Goal: Information Seeking & Learning: Compare options

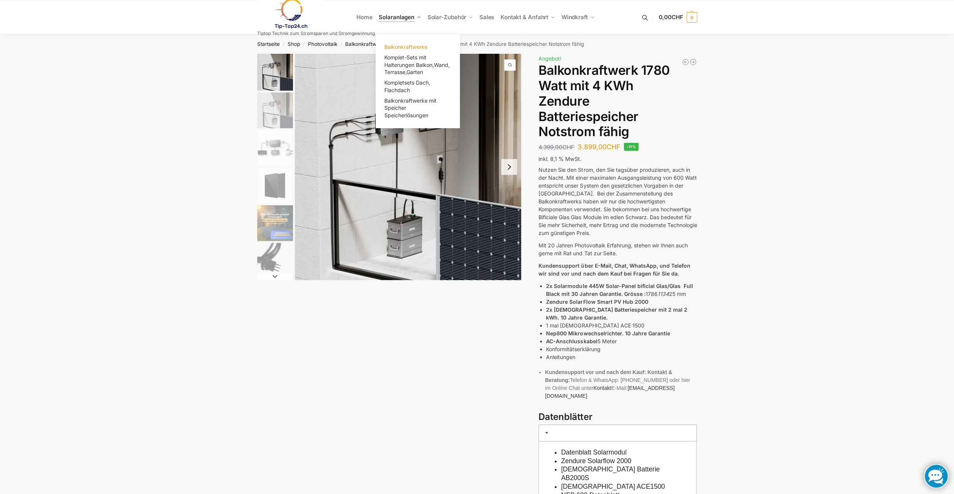
click at [405, 47] on span "Balkonkraftwerke" at bounding box center [405, 47] width 43 height 6
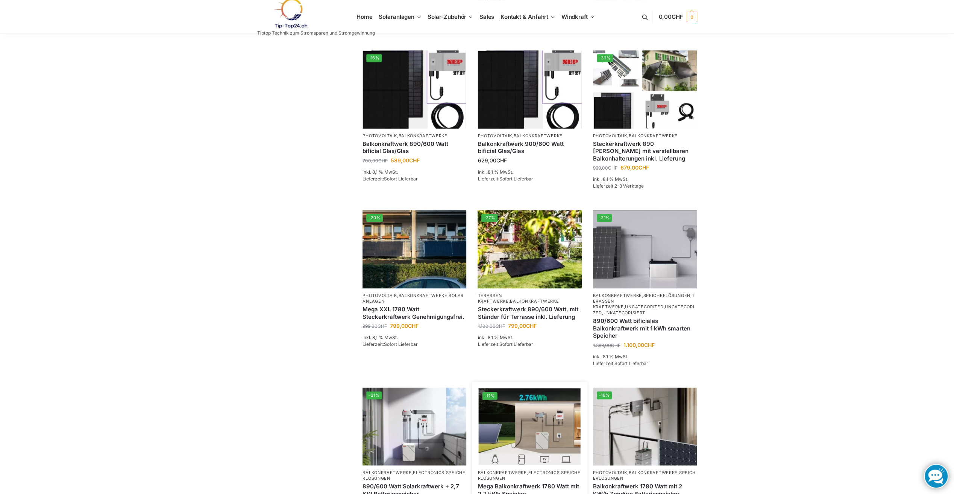
scroll to position [301, 0]
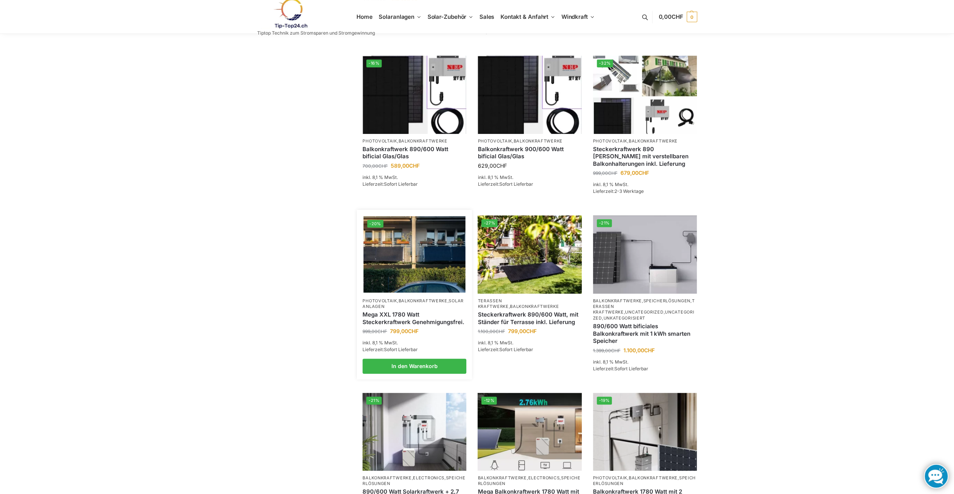
click at [396, 326] on link "Mega XXL 1780 Watt Steckerkraftwerk Genehmigungsfrei." at bounding box center [414, 318] width 104 height 15
click at [417, 252] on img at bounding box center [415, 254] width 102 height 76
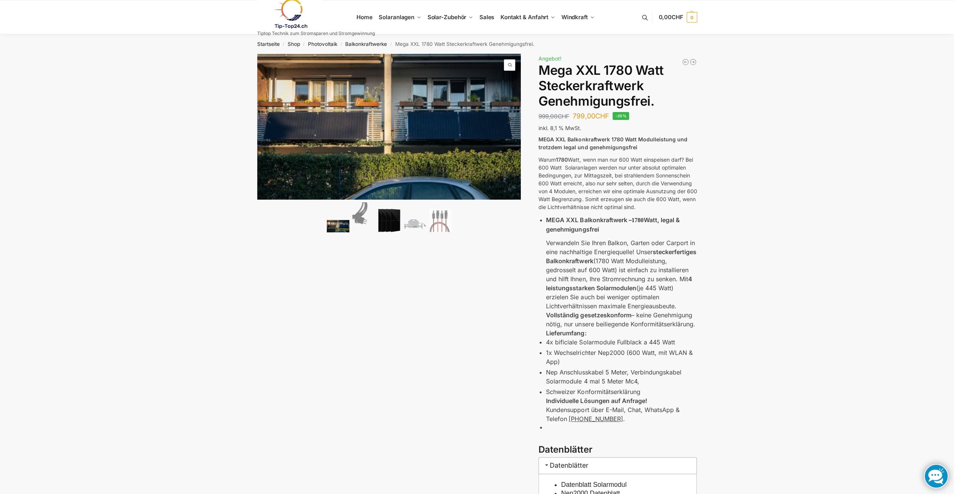
click at [397, 221] on img at bounding box center [389, 221] width 23 height 24
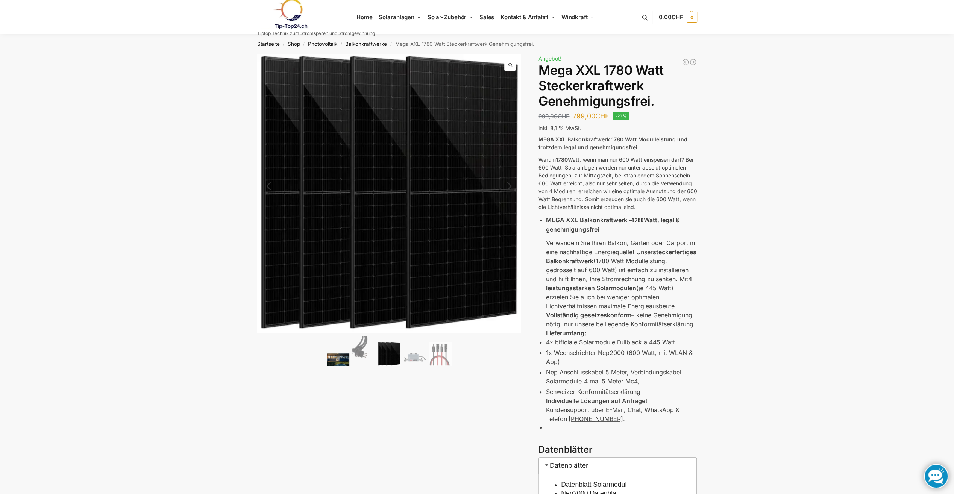
click at [346, 363] on img at bounding box center [338, 359] width 23 height 12
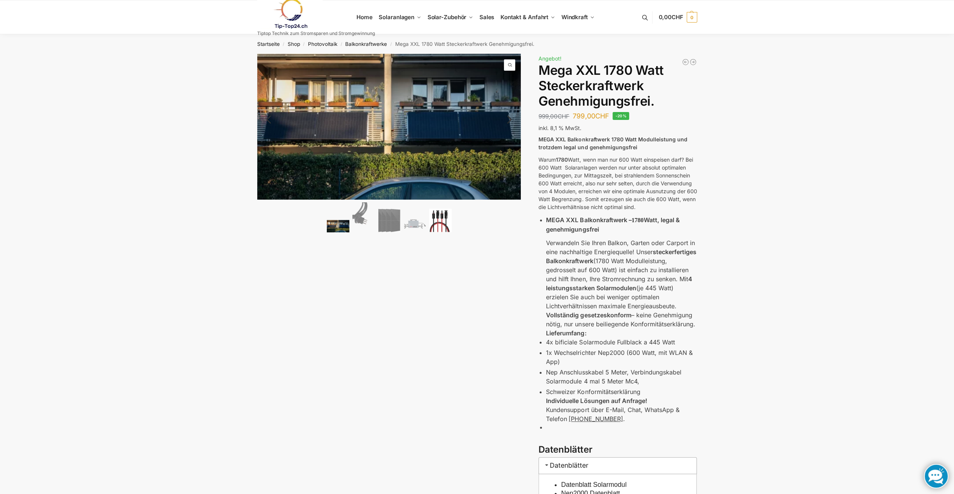
click at [450, 226] on img at bounding box center [440, 221] width 23 height 24
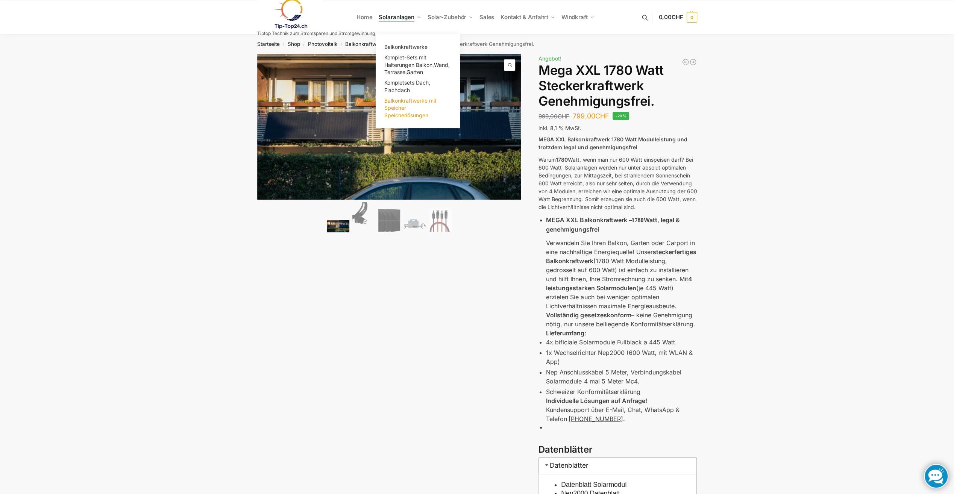
click at [418, 100] on span "Balkonkraftwerke mit Speicher Speicherlösungen" at bounding box center [410, 107] width 52 height 21
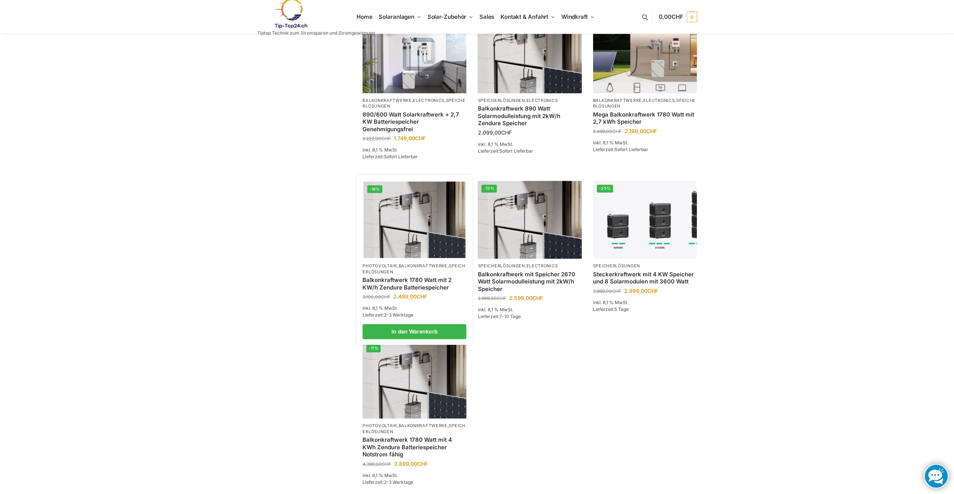
scroll to position [263, 0]
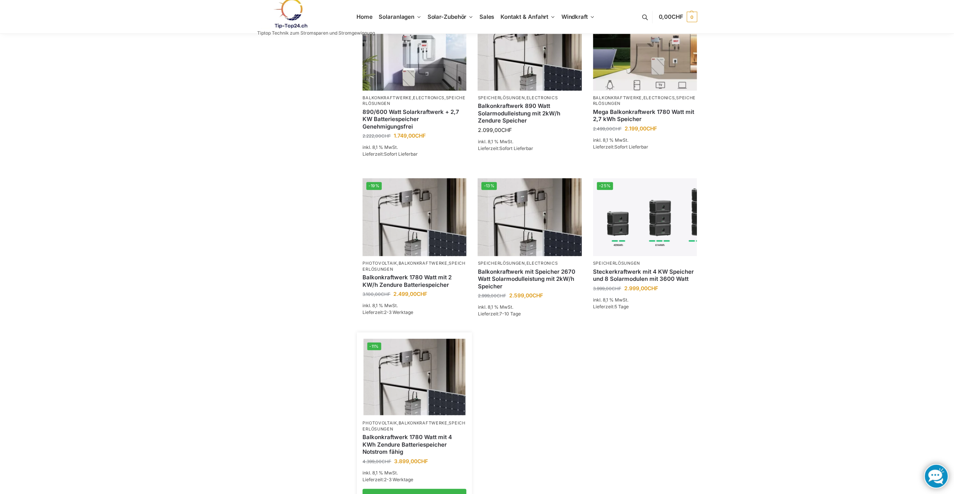
click at [444, 435] on link "Balkonkraftwerk 1780 Watt mit 4 KWh Zendure Batteriespeicher Notstrom fähig" at bounding box center [414, 445] width 104 height 22
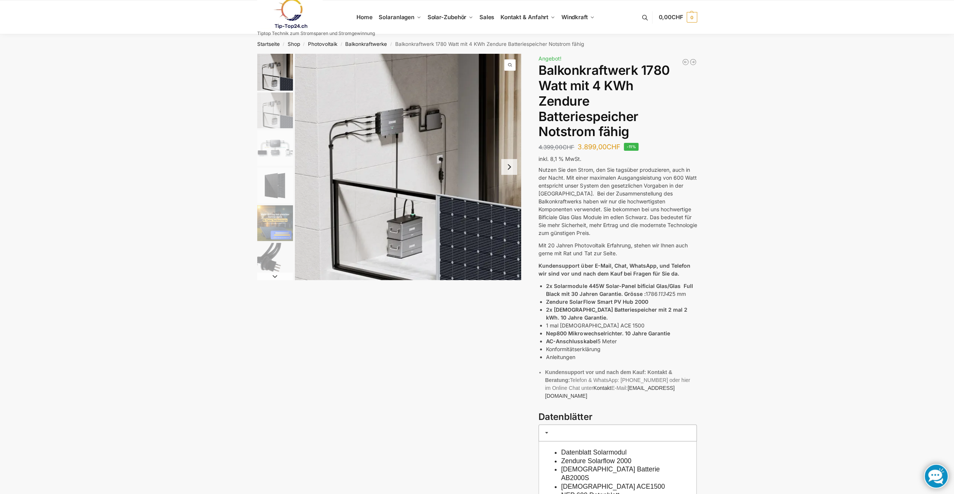
drag, startPoint x: 641, startPoint y: 299, endPoint x: 614, endPoint y: 275, distance: 36.8
click at [614, 282] on li "2x Solarmodule 445W Solar-Panel bificial Glas/Glas Full Black mit 30 Jahren Gar…" at bounding box center [621, 290] width 151 height 16
